Goal: Task Accomplishment & Management: Manage account settings

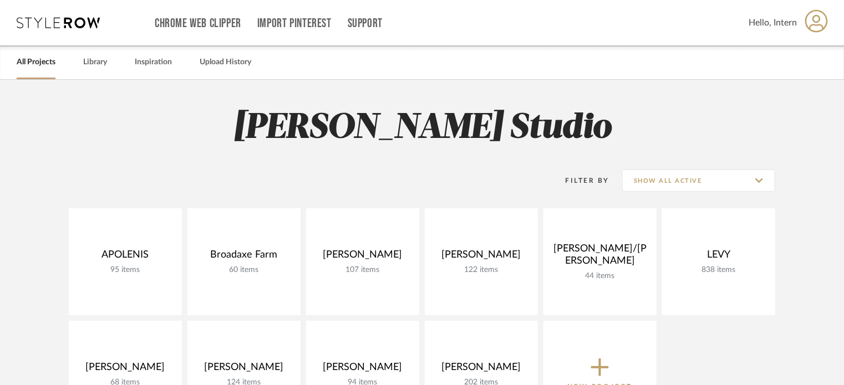
click at [114, 53] on div "All Projects Library Inspiration Upload History" at bounding box center [422, 62] width 844 height 34
click at [702, 181] on input "Show All Active" at bounding box center [698, 181] width 153 height 22
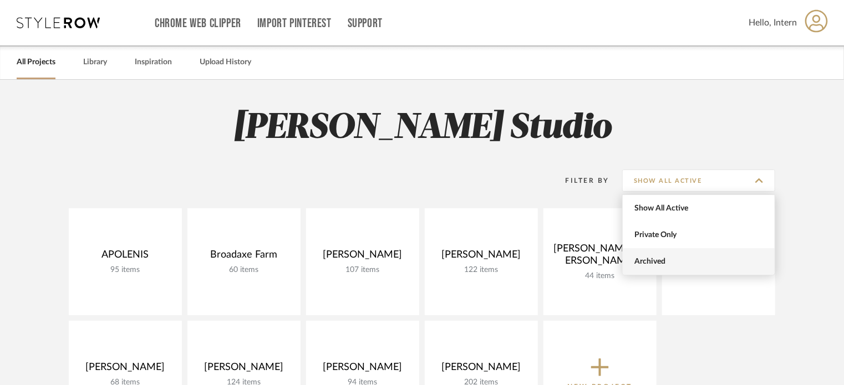
click at [659, 256] on span "Archived" at bounding box center [699, 261] width 152 height 27
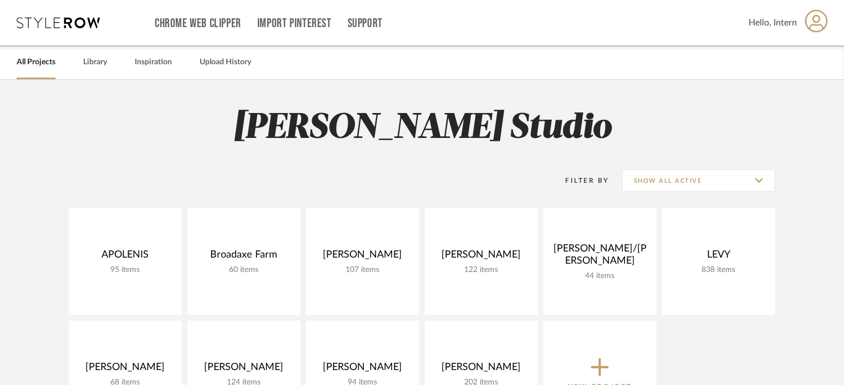
type input "Archived"
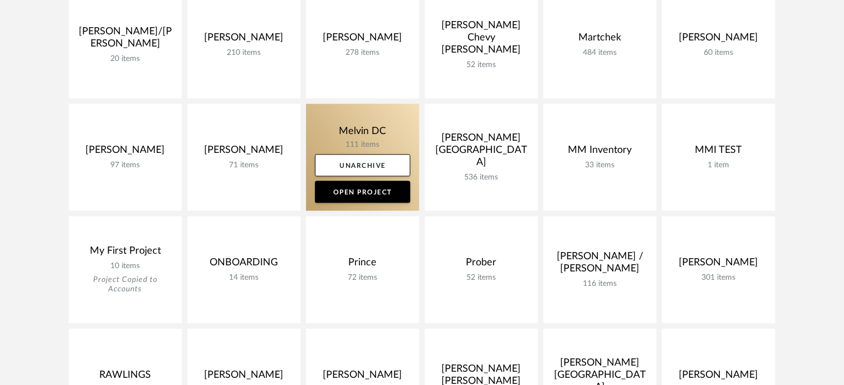
scroll to position [1053, 0]
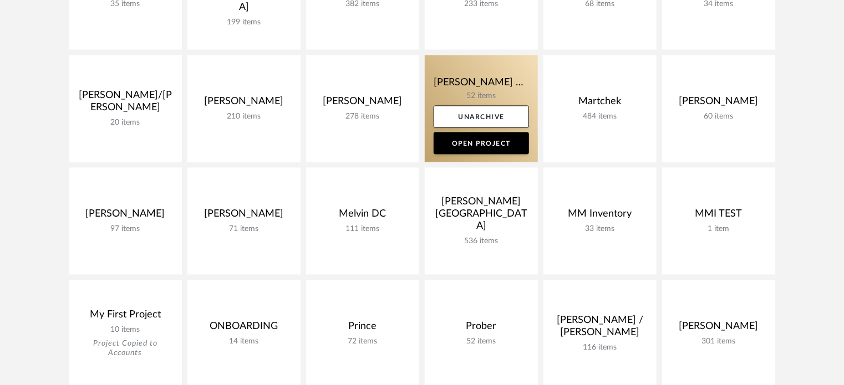
click at [461, 86] on link at bounding box center [481, 108] width 113 height 107
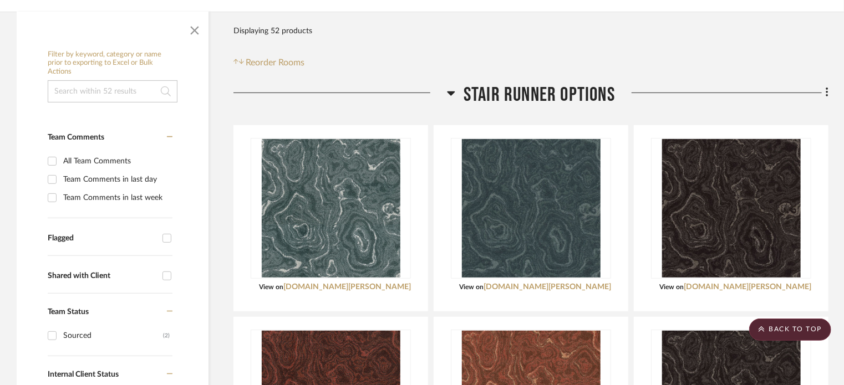
scroll to position [222, 0]
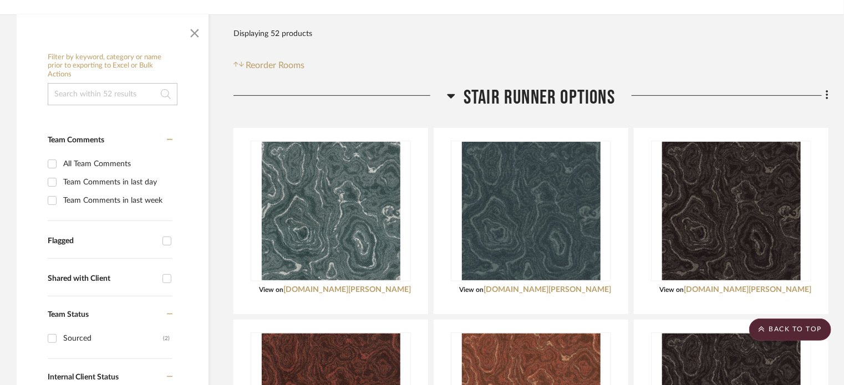
click at [455, 86] on h3 "Stair Runner Options" at bounding box center [531, 98] width 168 height 24
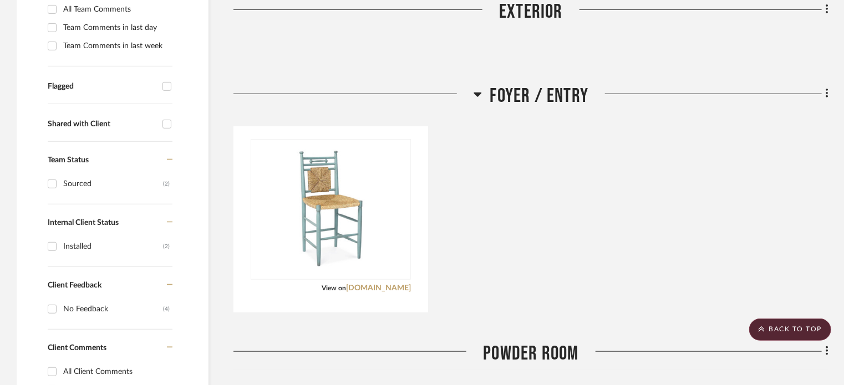
scroll to position [388, 0]
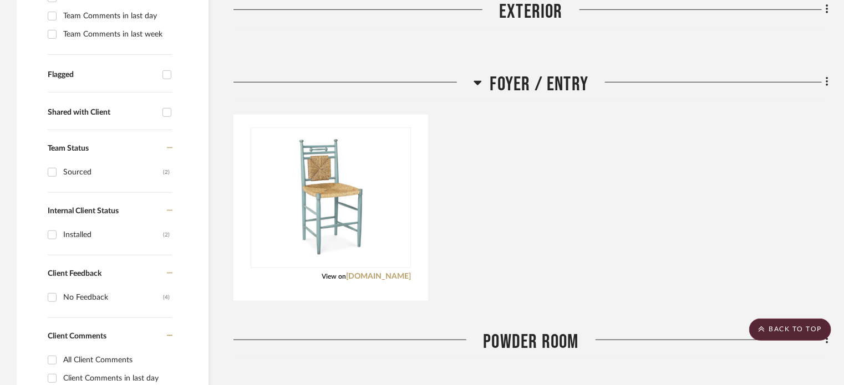
click at [471, 73] on div at bounding box center [353, 87] width 240 height 28
click at [477, 76] on icon at bounding box center [478, 82] width 8 height 13
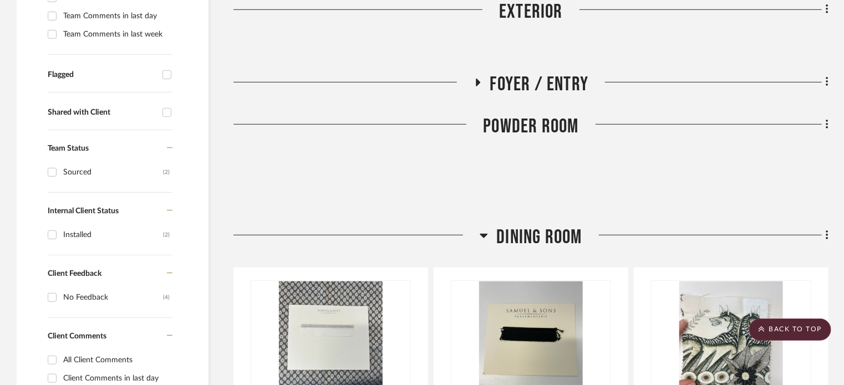
click at [483, 234] on icon at bounding box center [484, 236] width 8 height 4
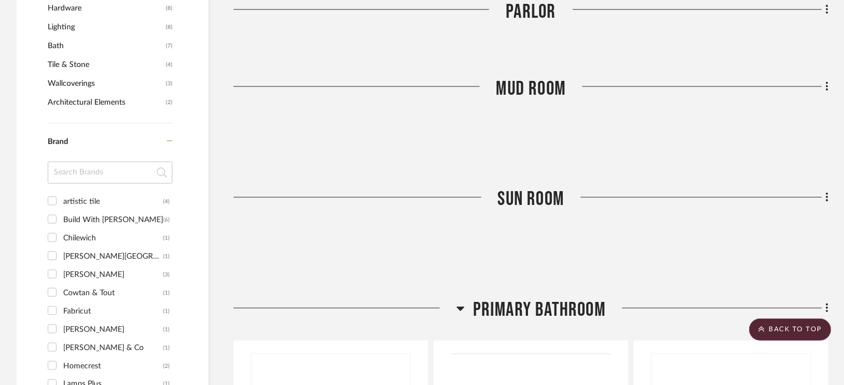
scroll to position [1109, 0]
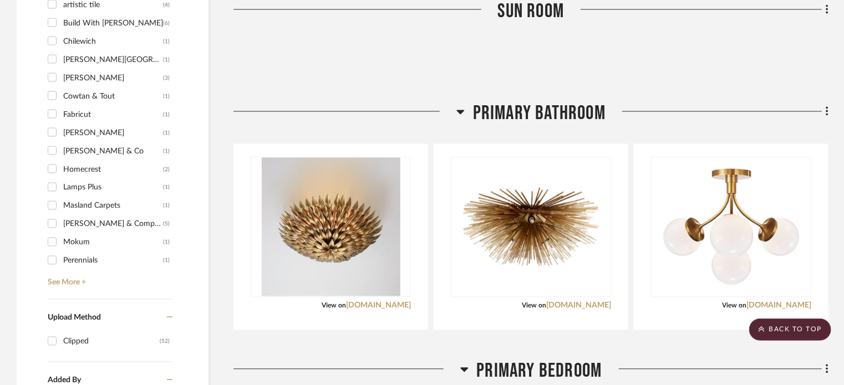
click at [454, 101] on div at bounding box center [344, 115] width 223 height 28
click at [456, 105] on icon at bounding box center [460, 111] width 8 height 13
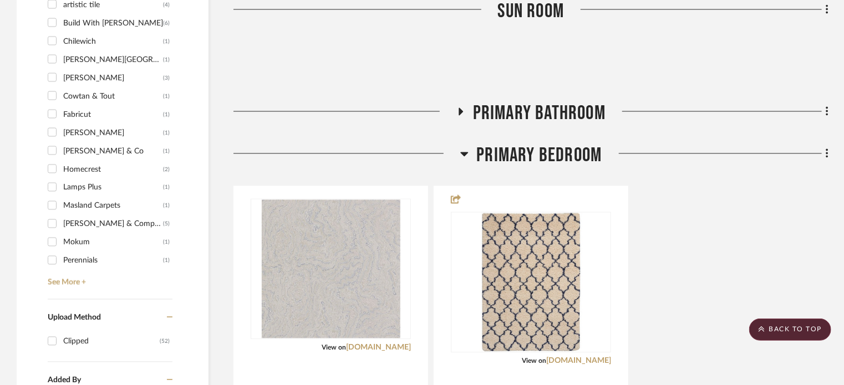
click at [463, 152] on icon at bounding box center [464, 154] width 8 height 4
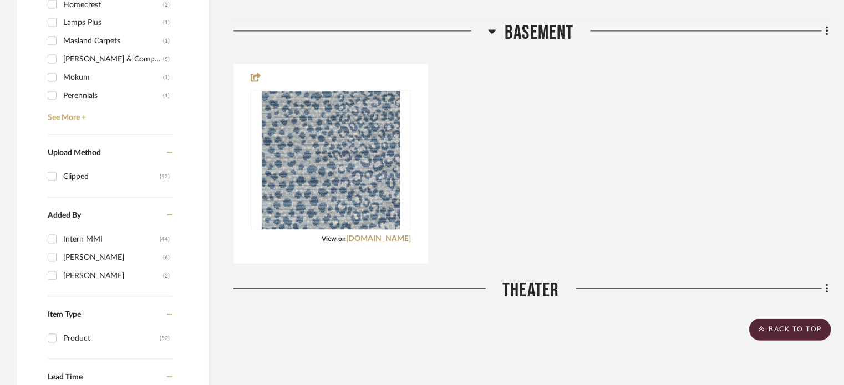
scroll to position [1275, 0]
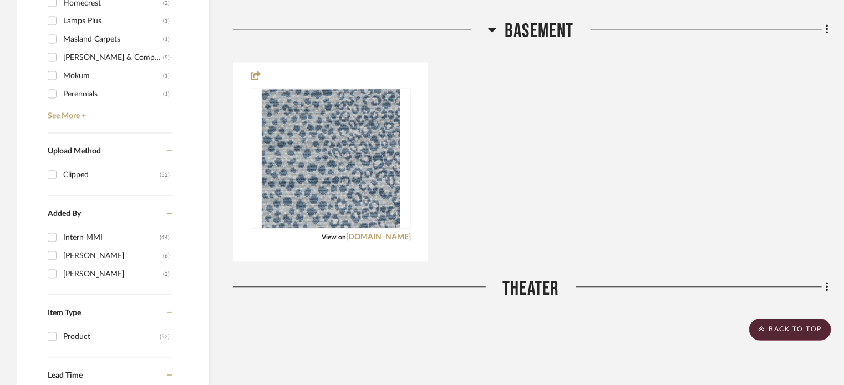
click at [495, 28] on icon at bounding box center [492, 30] width 8 height 4
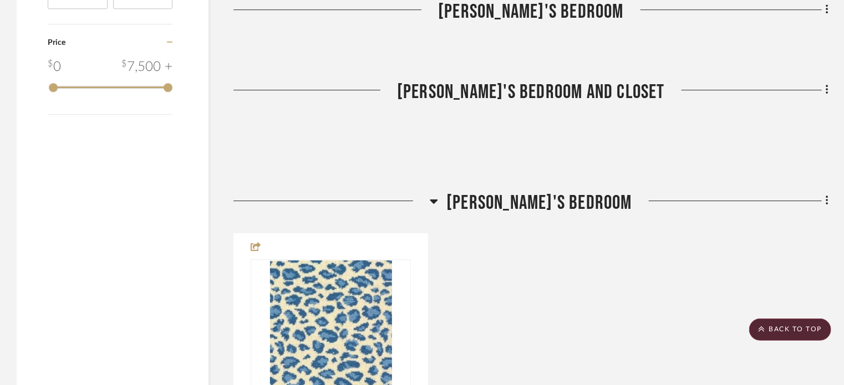
scroll to position [1719, 0]
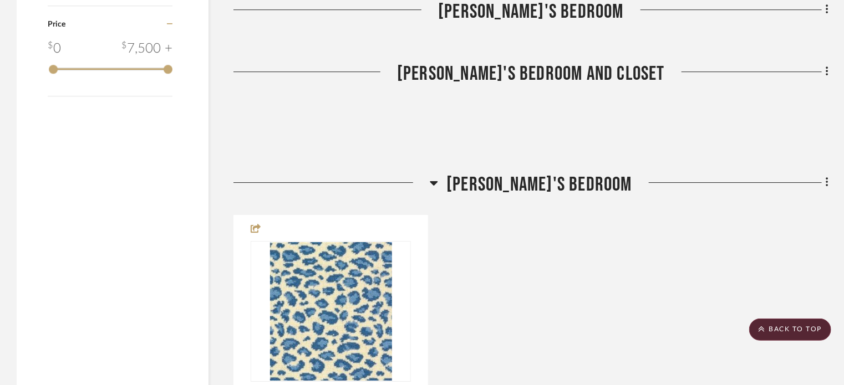
click at [438, 176] on icon at bounding box center [434, 182] width 8 height 13
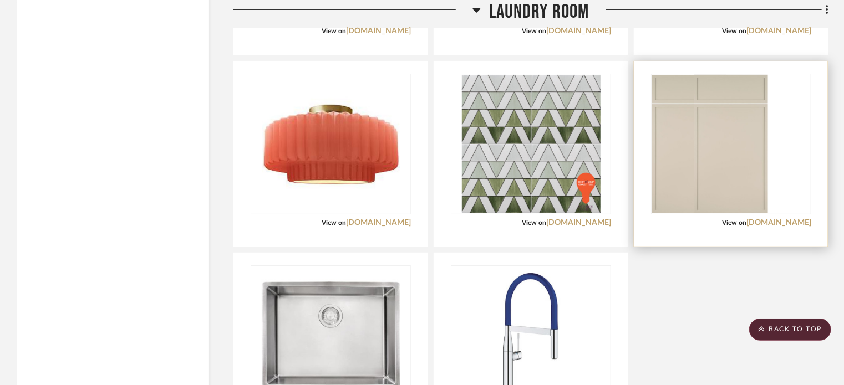
scroll to position [2329, 0]
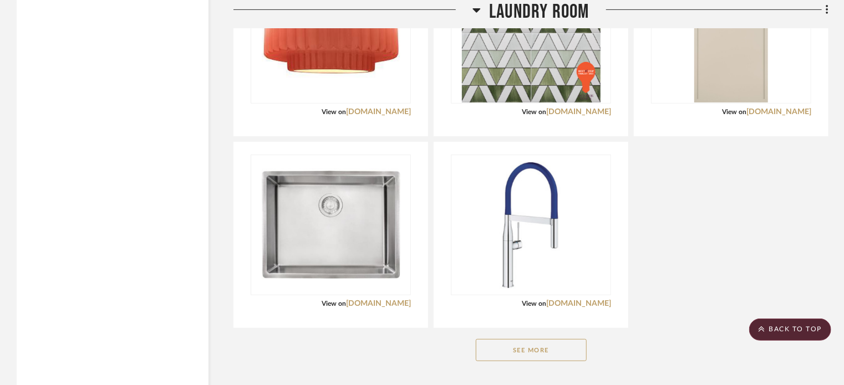
click at [563, 339] on button "See More" at bounding box center [531, 350] width 111 height 22
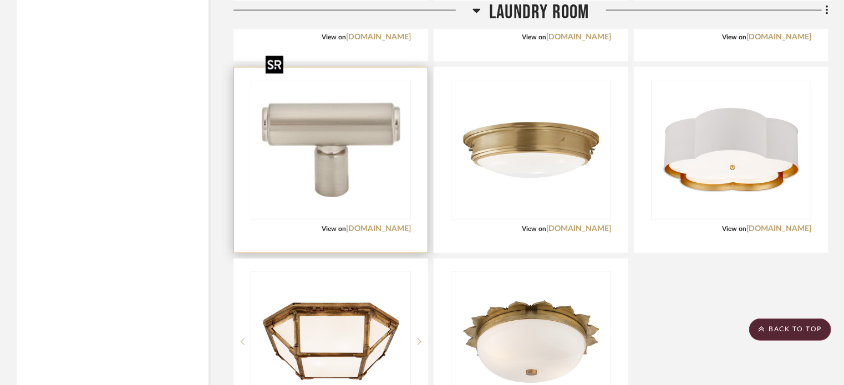
scroll to position [2883, 0]
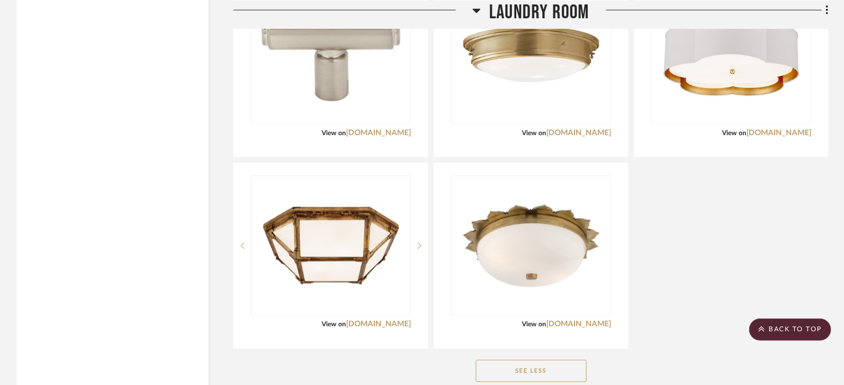
click at [516, 360] on button "See Less" at bounding box center [531, 371] width 111 height 22
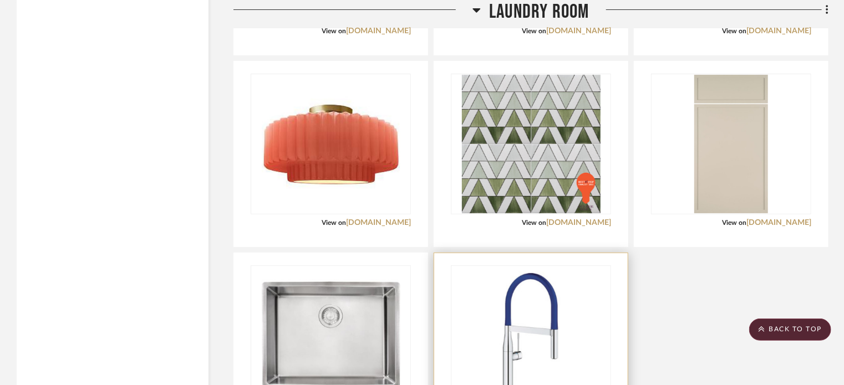
scroll to position [2551, 0]
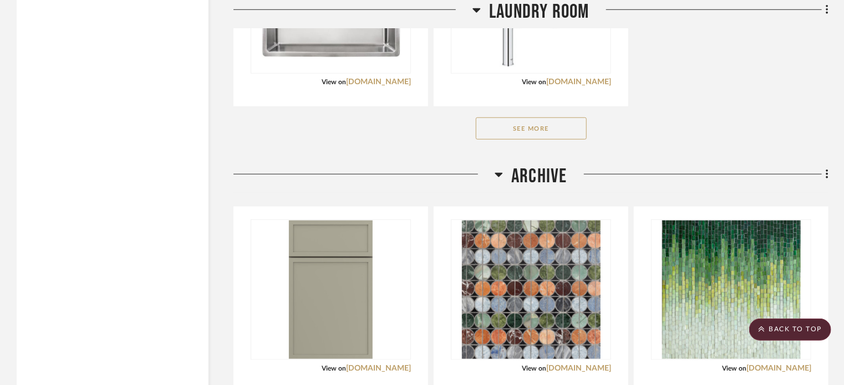
click at [503, 168] on icon at bounding box center [499, 174] width 8 height 13
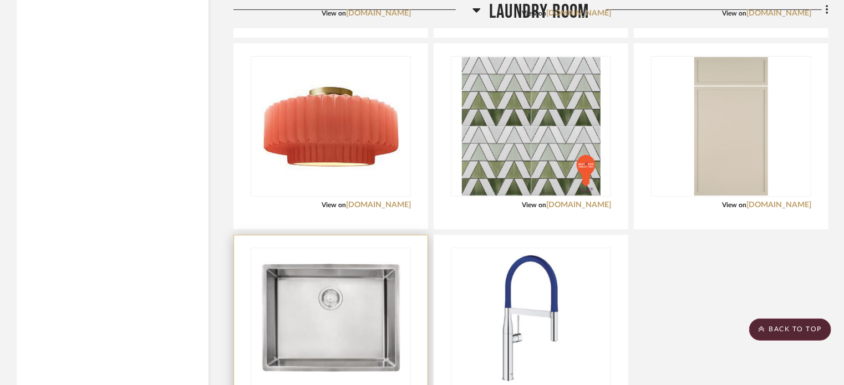
scroll to position [2139, 0]
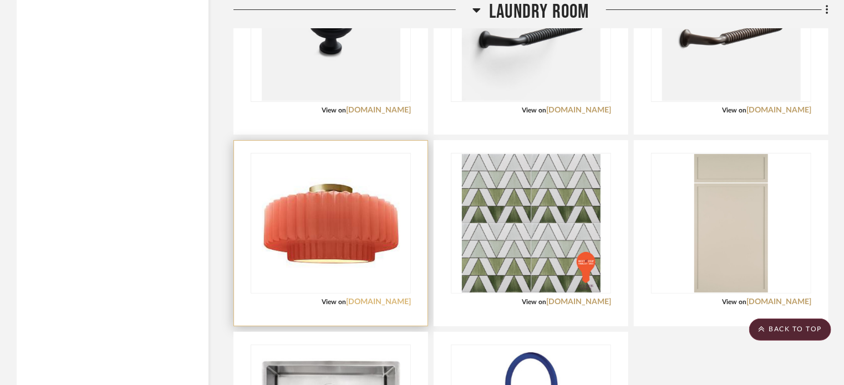
click at [369, 298] on link "[DOMAIN_NAME]" at bounding box center [378, 302] width 65 height 8
click at [381, 298] on link "[DOMAIN_NAME]" at bounding box center [378, 302] width 65 height 8
click at [383, 278] on div at bounding box center [331, 233] width 194 height 185
click at [312, 230] on img "0" at bounding box center [331, 223] width 139 height 139
click at [245, 250] on div at bounding box center [331, 233] width 194 height 185
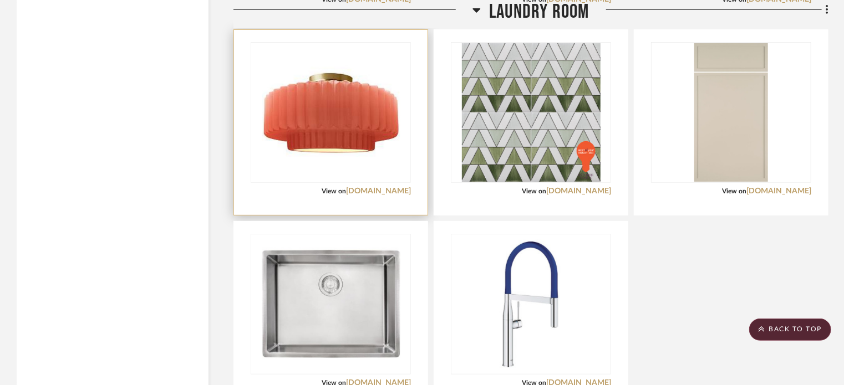
click at [294, 186] on div "View on [DOMAIN_NAME]" at bounding box center [331, 191] width 160 height 10
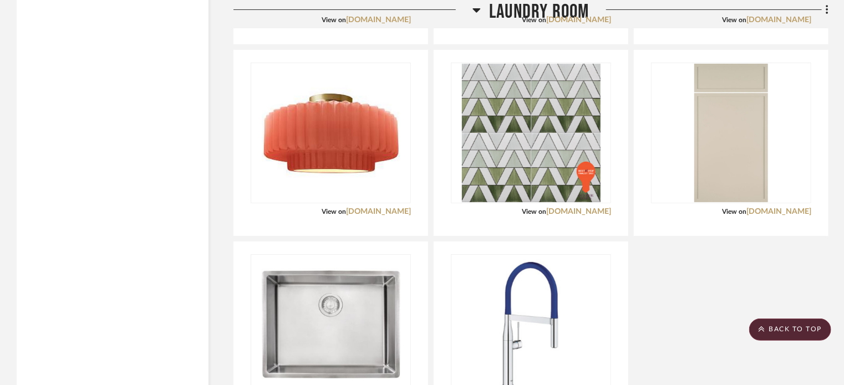
scroll to position [2273, 0]
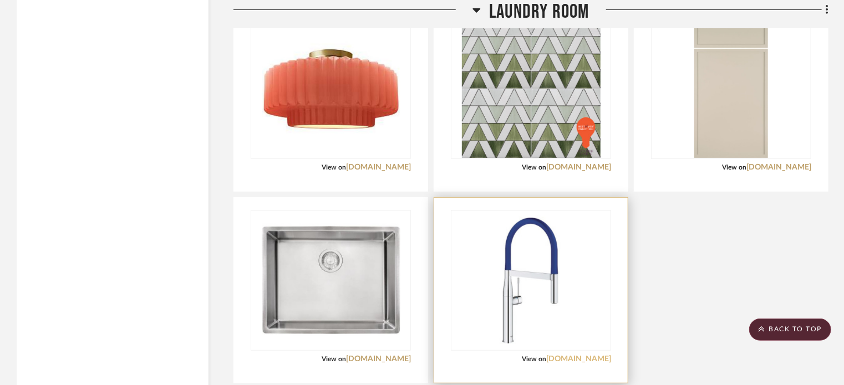
click at [597, 355] on link "[DOMAIN_NAME]" at bounding box center [578, 359] width 65 height 8
click at [547, 272] on img "0" at bounding box center [531, 280] width 139 height 139
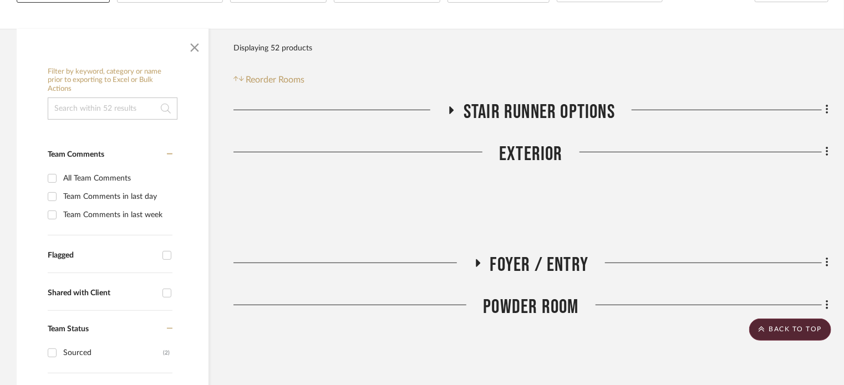
scroll to position [0, 0]
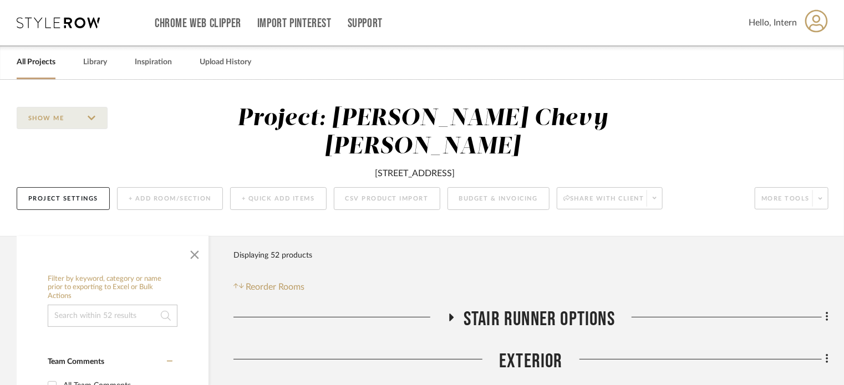
click at [68, 30] on div "Chrome Web Clipper Import Pinterest Support All Projects Library Inspiration Up…" at bounding box center [423, 22] width 812 height 45
click at [74, 24] on icon at bounding box center [58, 22] width 83 height 11
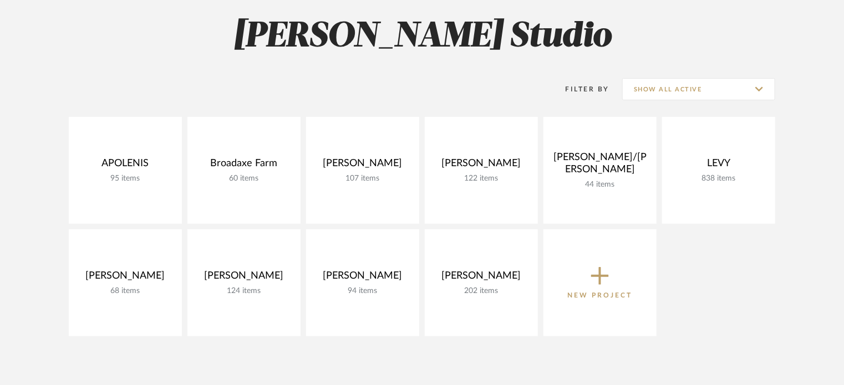
scroll to position [111, 0]
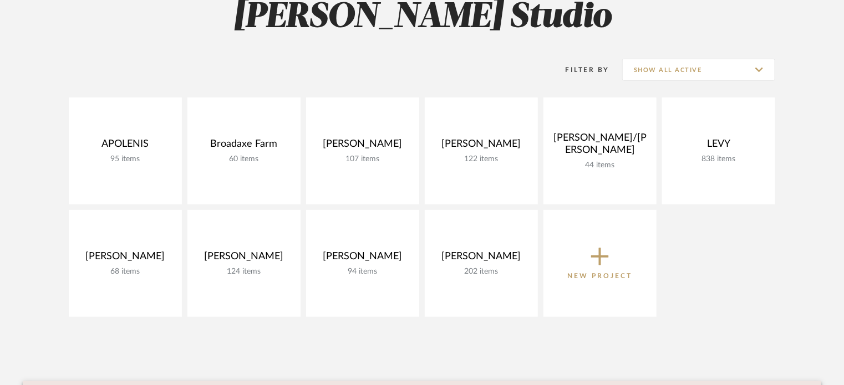
click at [664, 57] on div "Filter By Show All Active" at bounding box center [656, 70] width 237 height 28
click at [664, 62] on input "Show All Active" at bounding box center [698, 70] width 153 height 22
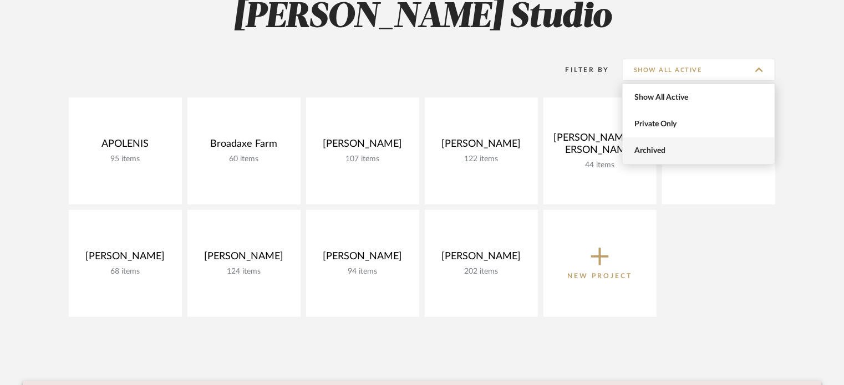
click at [673, 141] on span "Archived" at bounding box center [699, 151] width 152 height 27
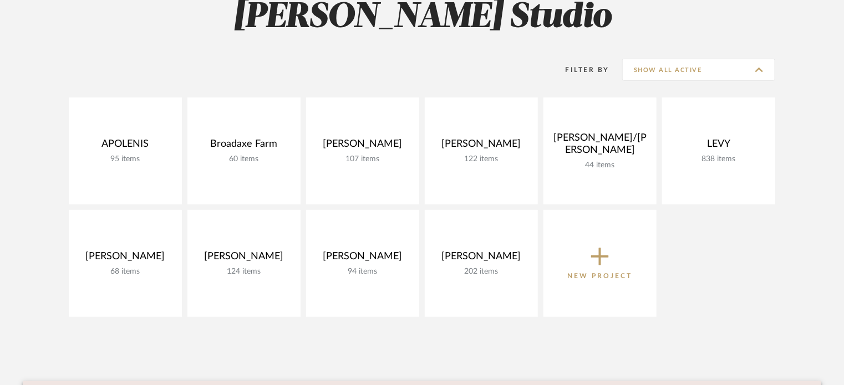
type input "Archived"
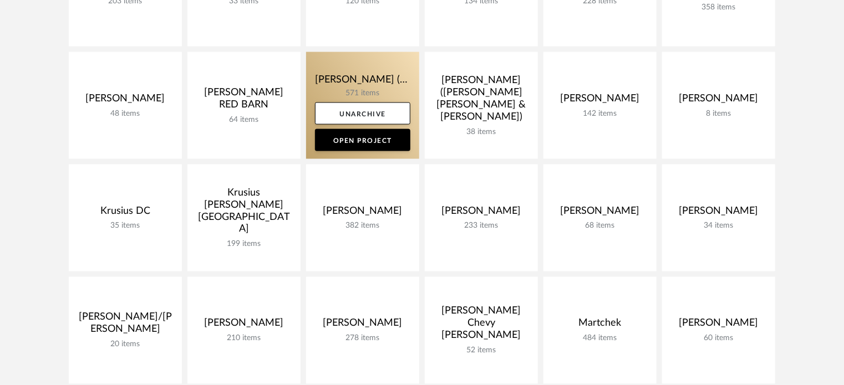
scroll to position [943, 0]
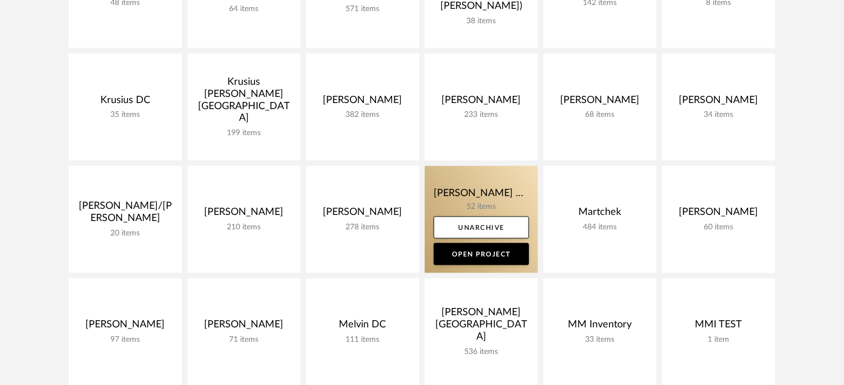
click at [434, 189] on link at bounding box center [481, 219] width 113 height 107
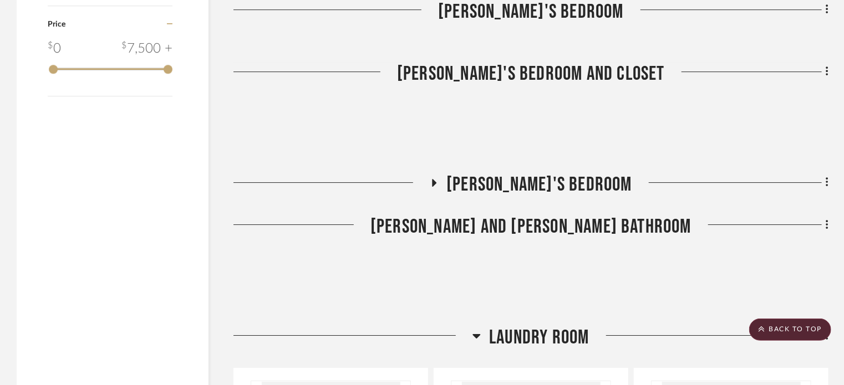
scroll to position [1996, 0]
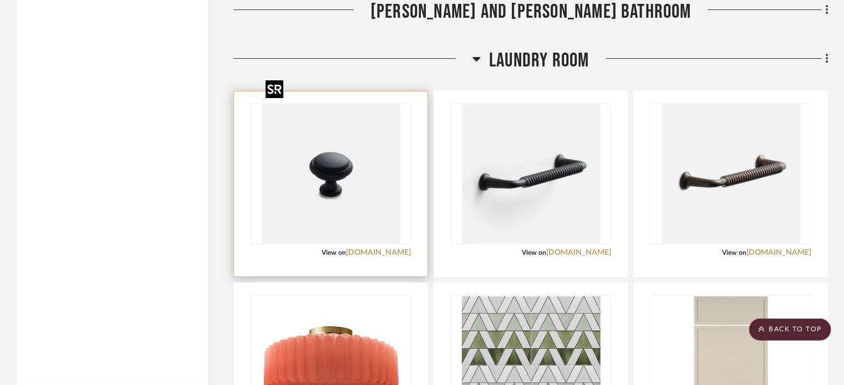
click at [355, 166] on img "0" at bounding box center [331, 174] width 139 height 139
click at [301, 248] on div "View on [DOMAIN_NAME]" at bounding box center [331, 253] width 160 height 10
click at [344, 142] on img "0" at bounding box center [331, 174] width 139 height 139
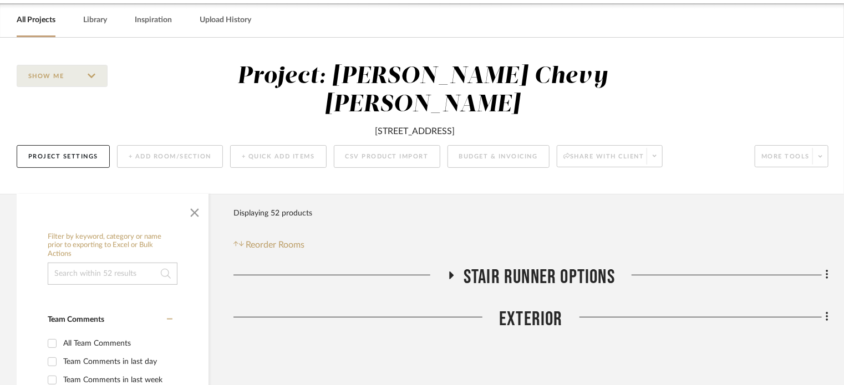
scroll to position [0, 0]
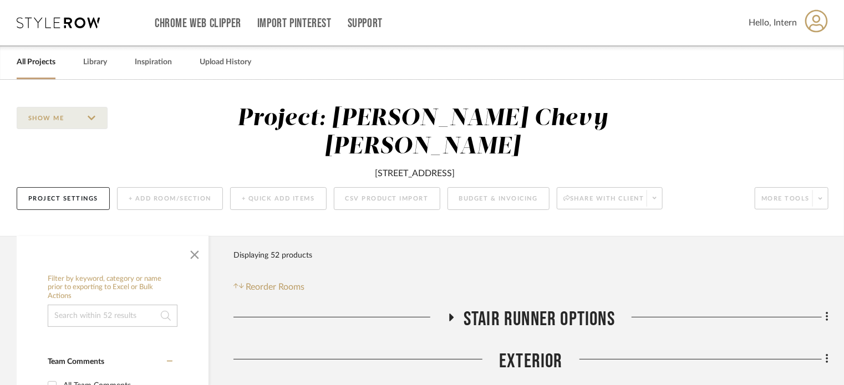
click at [76, 23] on icon at bounding box center [58, 22] width 83 height 11
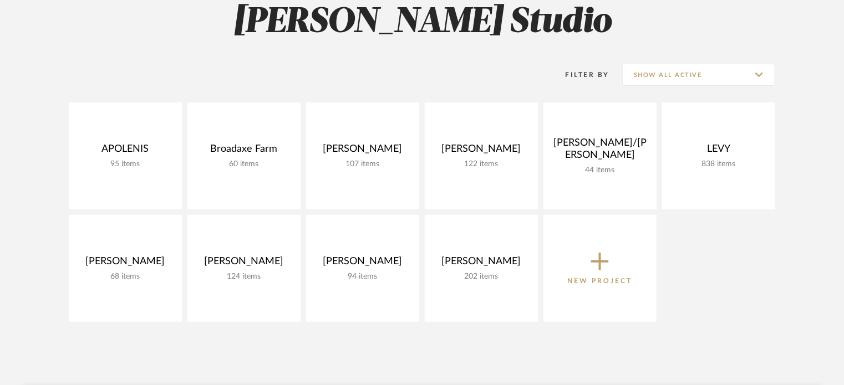
scroll to position [111, 0]
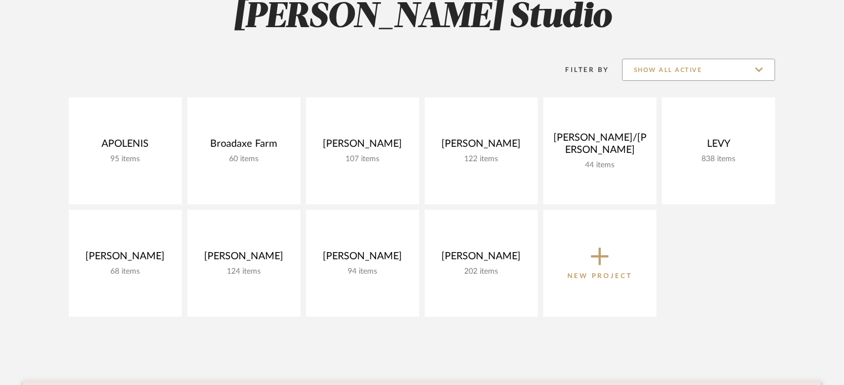
click at [652, 69] on input "Show All Active" at bounding box center [698, 70] width 153 height 22
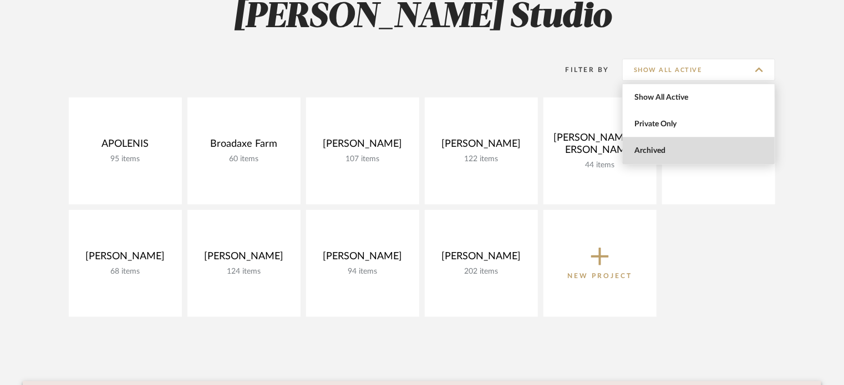
click at [660, 153] on span "Archived" at bounding box center [699, 150] width 131 height 9
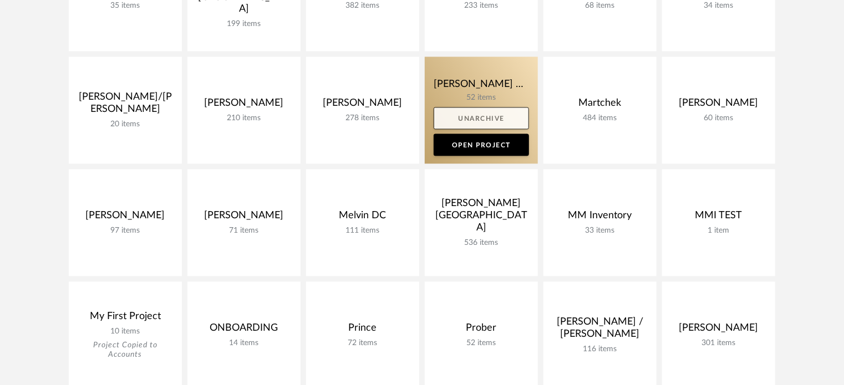
scroll to position [1053, 0]
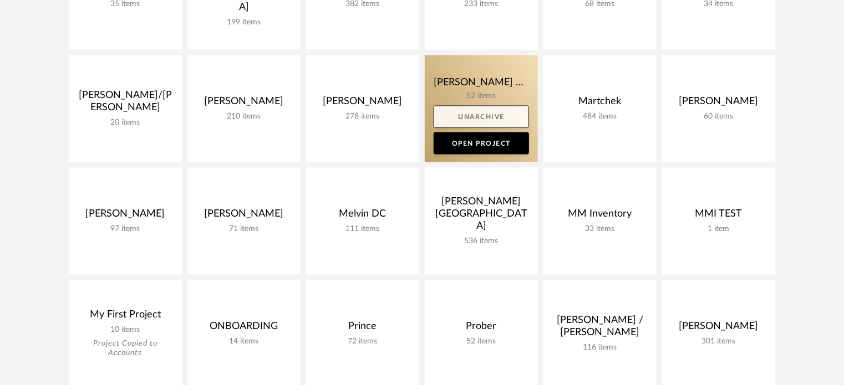
click at [457, 111] on link "Unarchive" at bounding box center [481, 117] width 95 height 22
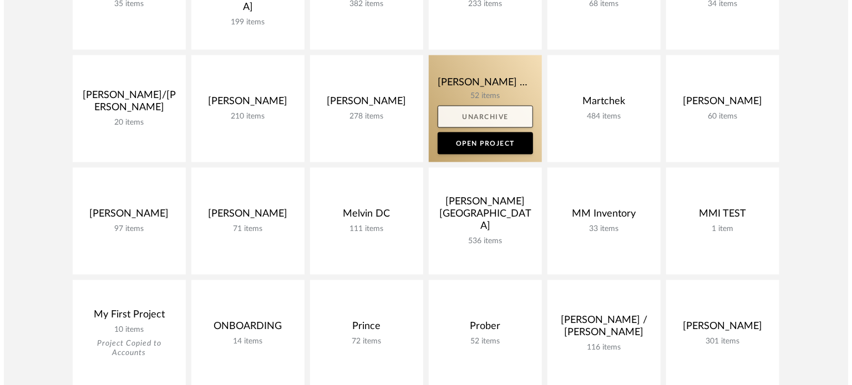
scroll to position [0, 0]
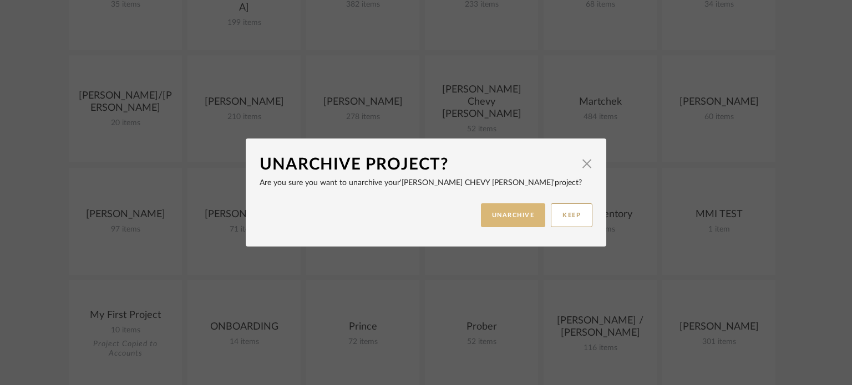
click at [507, 203] on button "UNARCHIVE" at bounding box center [513, 215] width 65 height 24
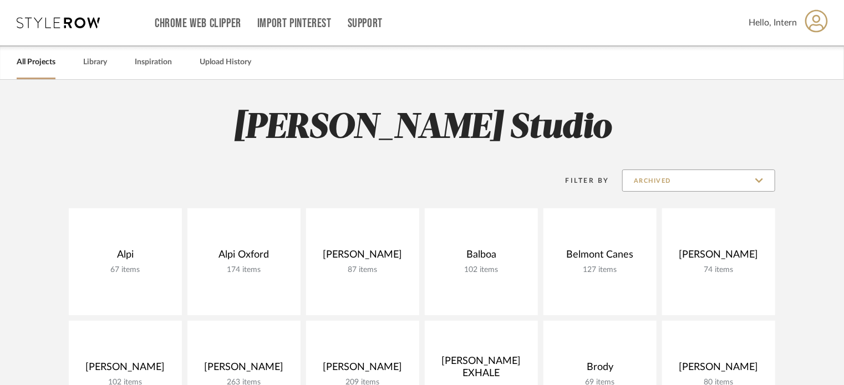
click at [687, 184] on input "Archived" at bounding box center [698, 181] width 153 height 22
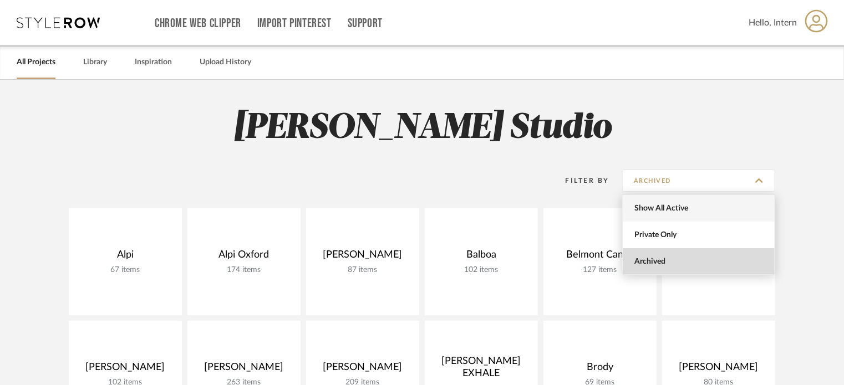
click at [655, 208] on span "Show All Active" at bounding box center [699, 208] width 131 height 9
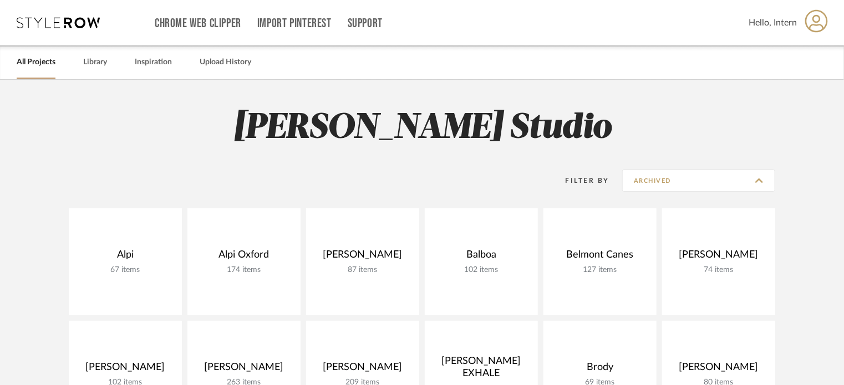
type input "Show All Active"
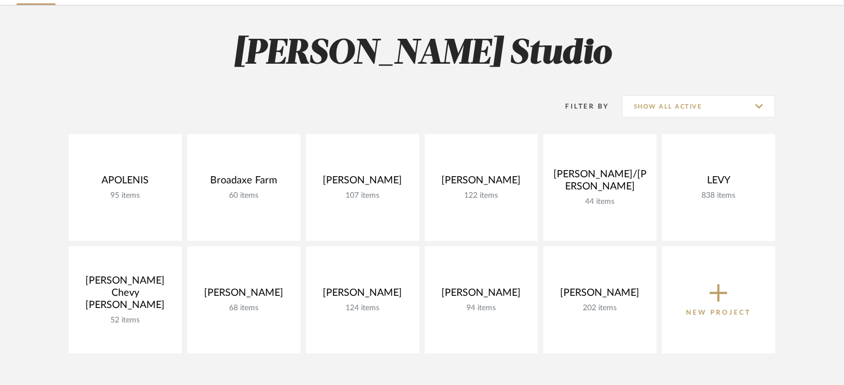
scroll to position [55, 0]
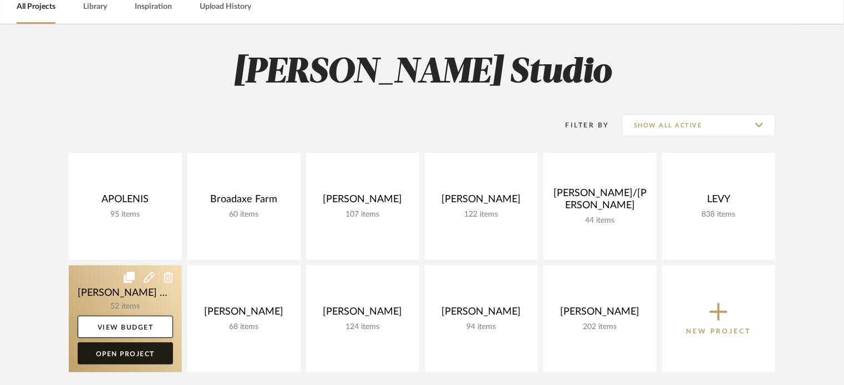
click at [100, 352] on link "Open Project" at bounding box center [125, 354] width 95 height 22
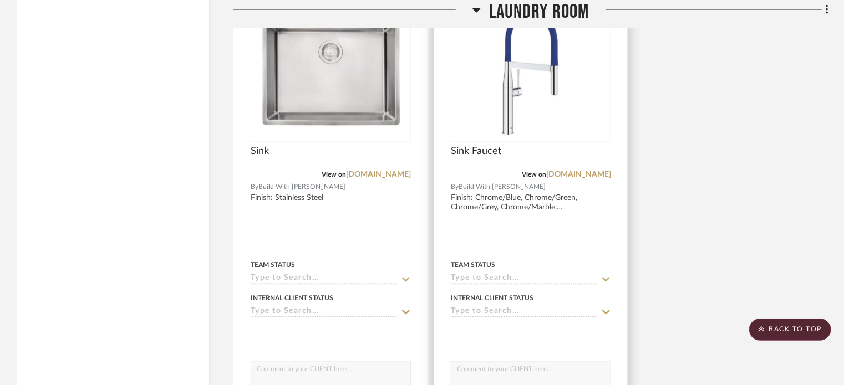
scroll to position [2994, 0]
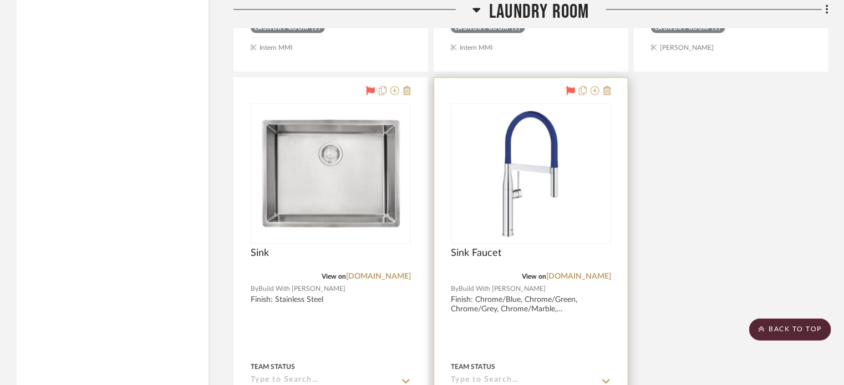
click at [526, 248] on div "Sink Faucet" at bounding box center [531, 260] width 160 height 24
click at [499, 160] on img "0" at bounding box center [531, 174] width 139 height 139
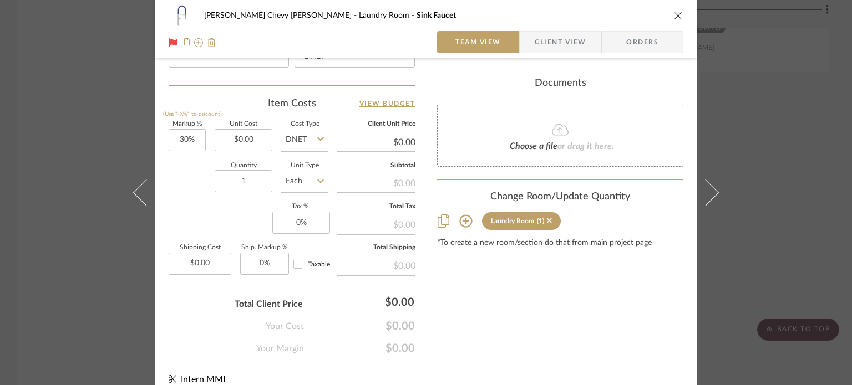
scroll to position [645, 0]
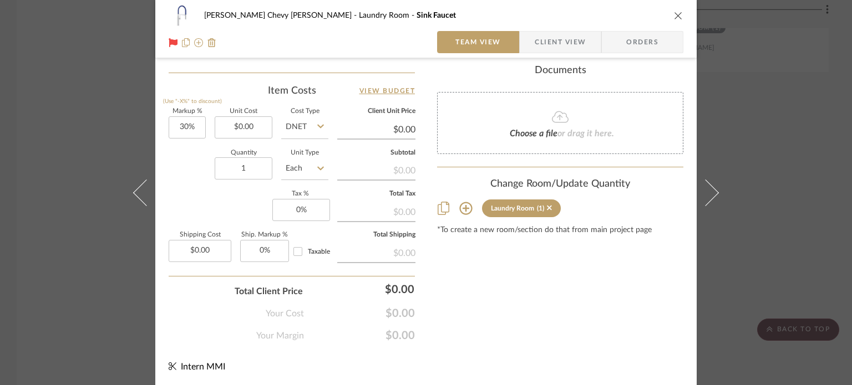
click at [115, 166] on div "Marcus Chevy Chase Laundry Room Sink Faucet Team View Client View Orders Team-F…" at bounding box center [426, 192] width 852 height 385
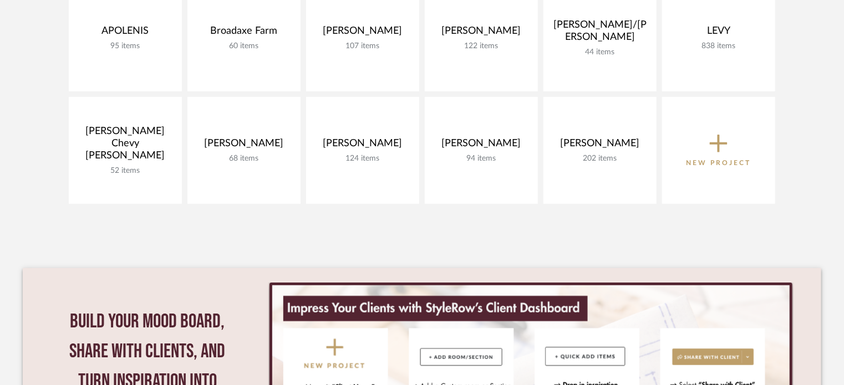
scroll to position [111, 0]
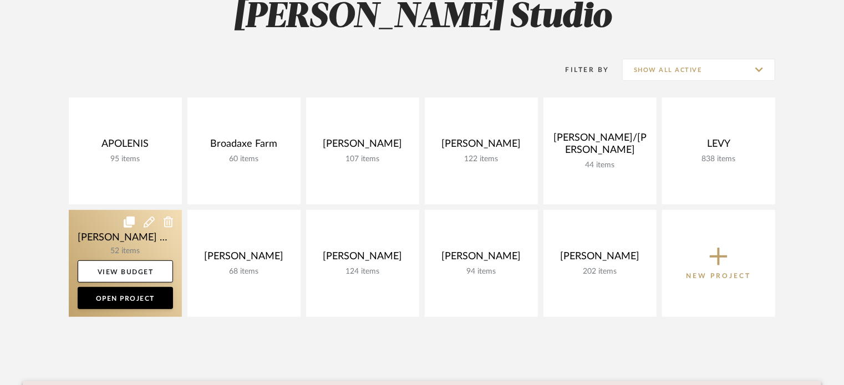
click at [162, 221] on link at bounding box center [125, 263] width 113 height 107
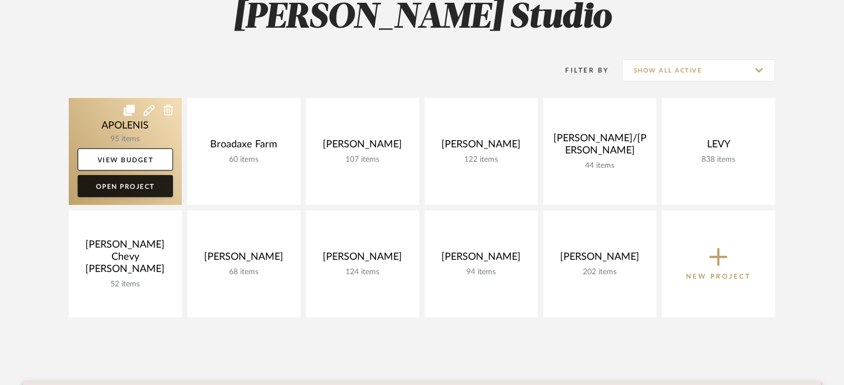
scroll to position [111, 0]
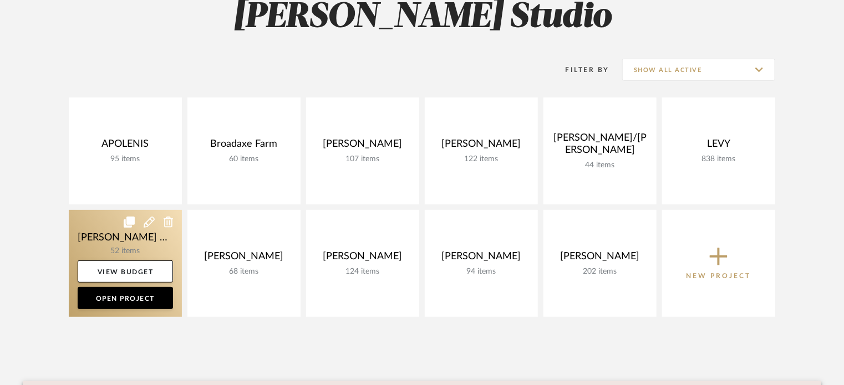
click at [167, 217] on icon at bounding box center [169, 222] width 10 height 11
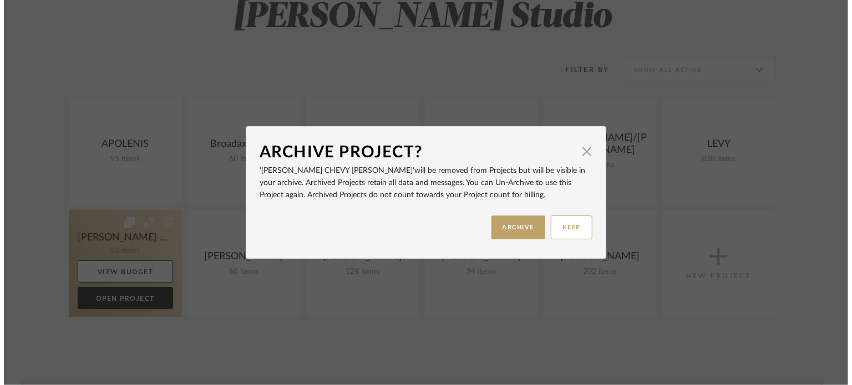
scroll to position [0, 0]
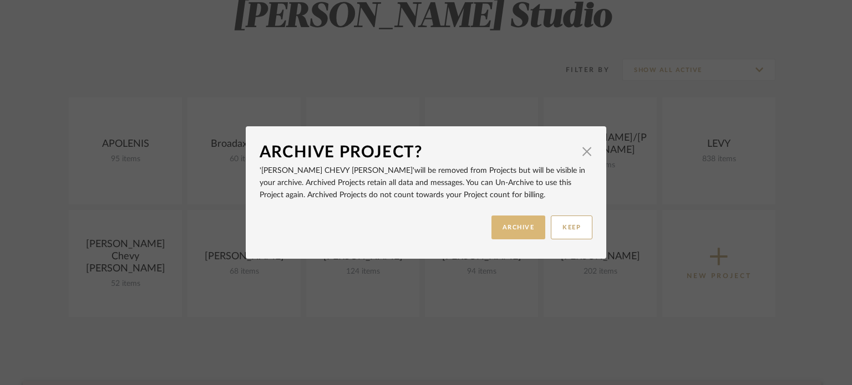
click at [508, 228] on button "ARCHIVE" at bounding box center [518, 228] width 54 height 24
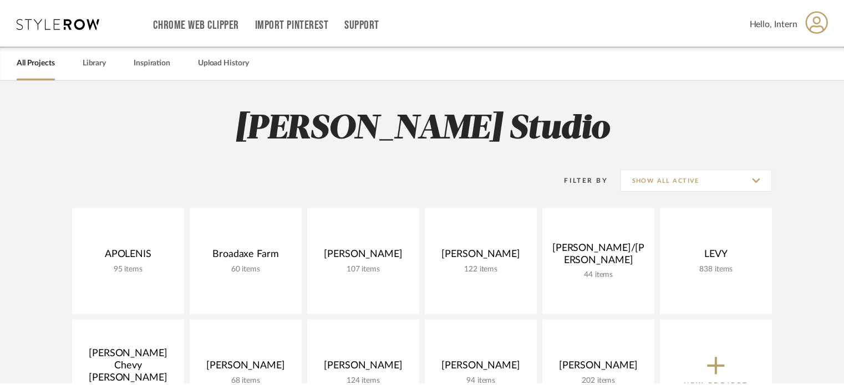
scroll to position [111, 0]
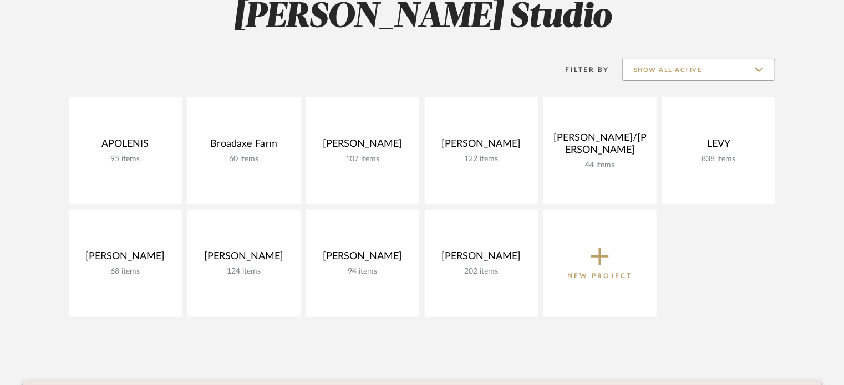
click at [669, 77] on input "Show All Active" at bounding box center [698, 70] width 153 height 22
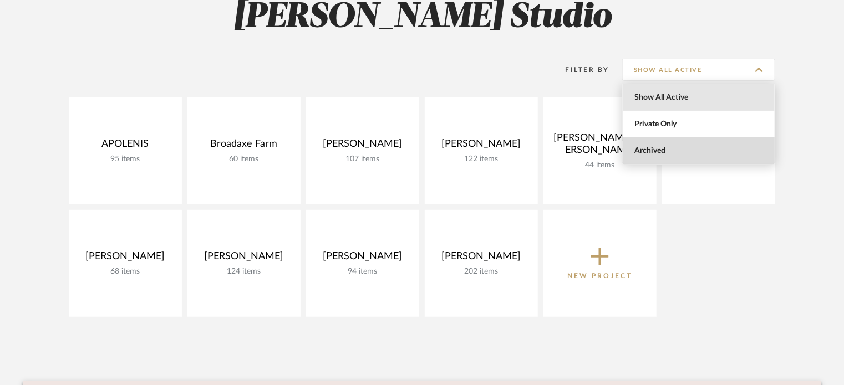
click at [656, 152] on span "Archived" at bounding box center [699, 150] width 131 height 9
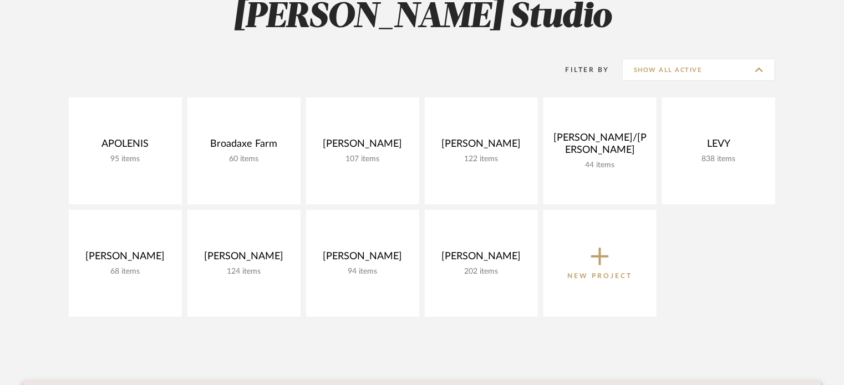
type input "Archived"
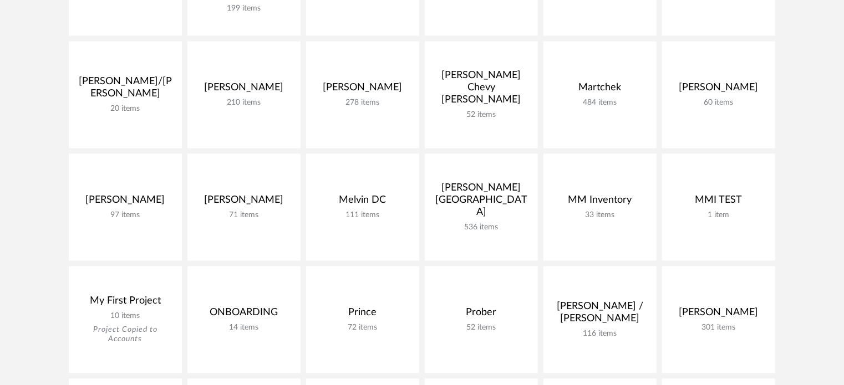
scroll to position [1068, 0]
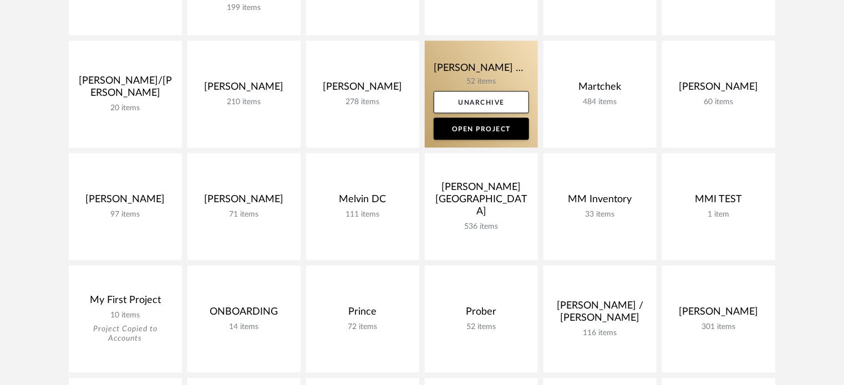
click at [469, 68] on link at bounding box center [481, 93] width 113 height 107
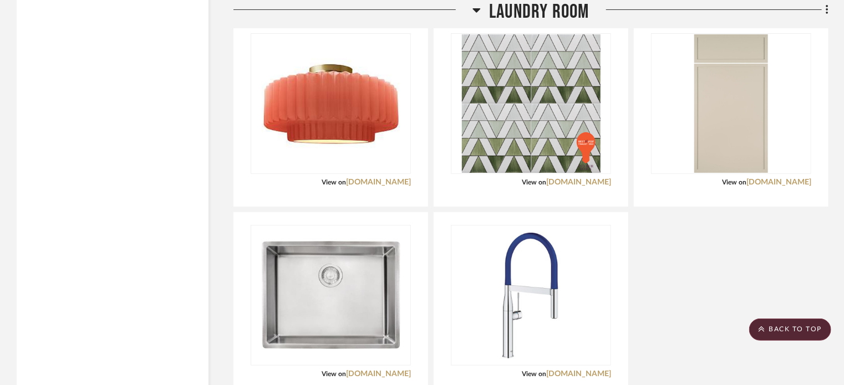
scroll to position [2249, 0]
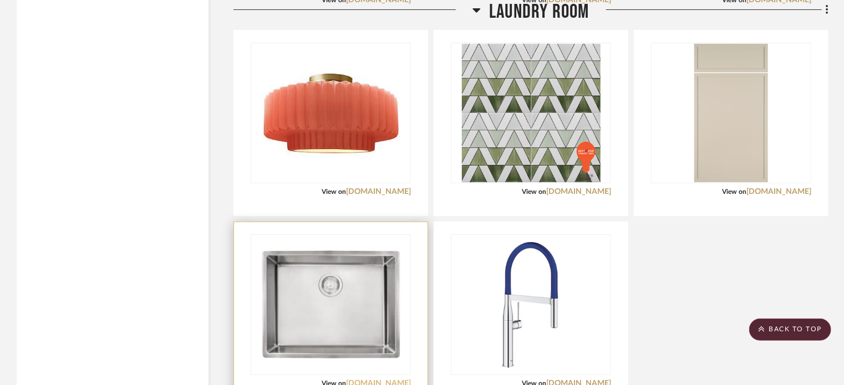
click at [392, 380] on link "[DOMAIN_NAME]" at bounding box center [378, 384] width 65 height 8
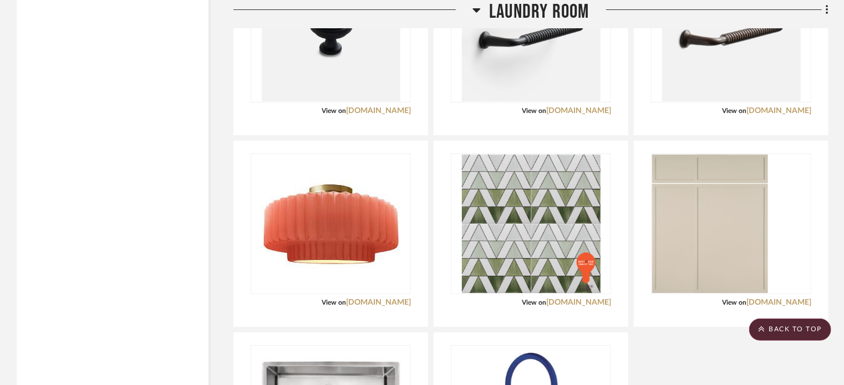
drag, startPoint x: 693, startPoint y: 338, endPoint x: 654, endPoint y: 322, distance: 41.5
click at [692, 338] on div "Cabinet Knob View on [DOMAIN_NAME] By Schoolhouse Schoolhouse | [PERSON_NAME] K…" at bounding box center [530, 234] width 595 height 570
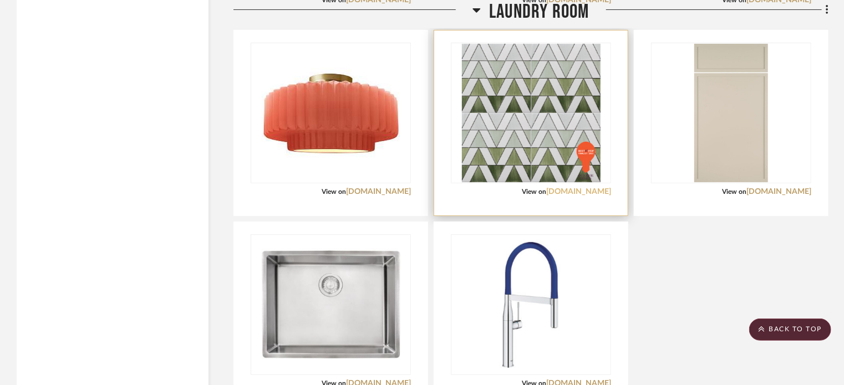
click at [581, 188] on link "[DOMAIN_NAME]" at bounding box center [578, 192] width 65 height 8
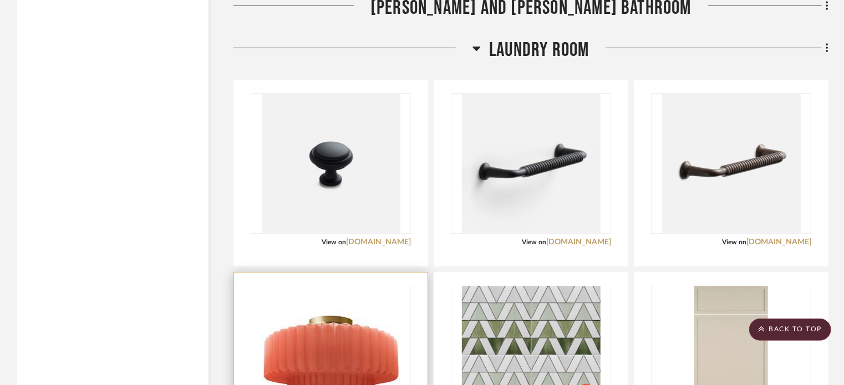
scroll to position [2282, 0]
